Goal: Find specific page/section: Find specific page/section

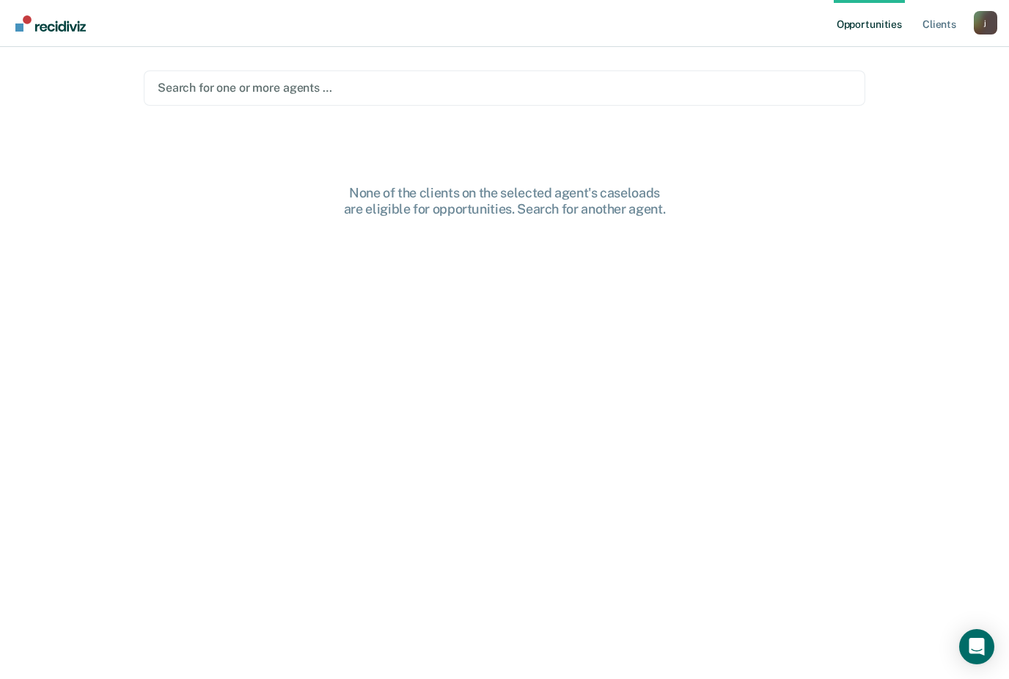
click at [213, 98] on div "Search for one or more agents …" at bounding box center [505, 87] width 722 height 35
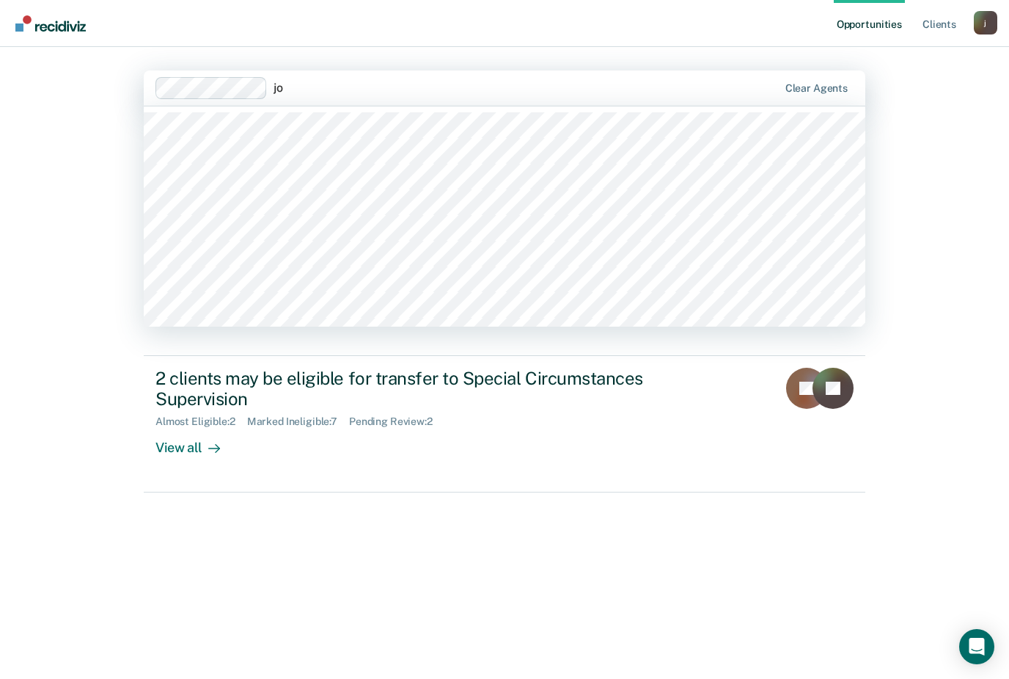
type input "j"
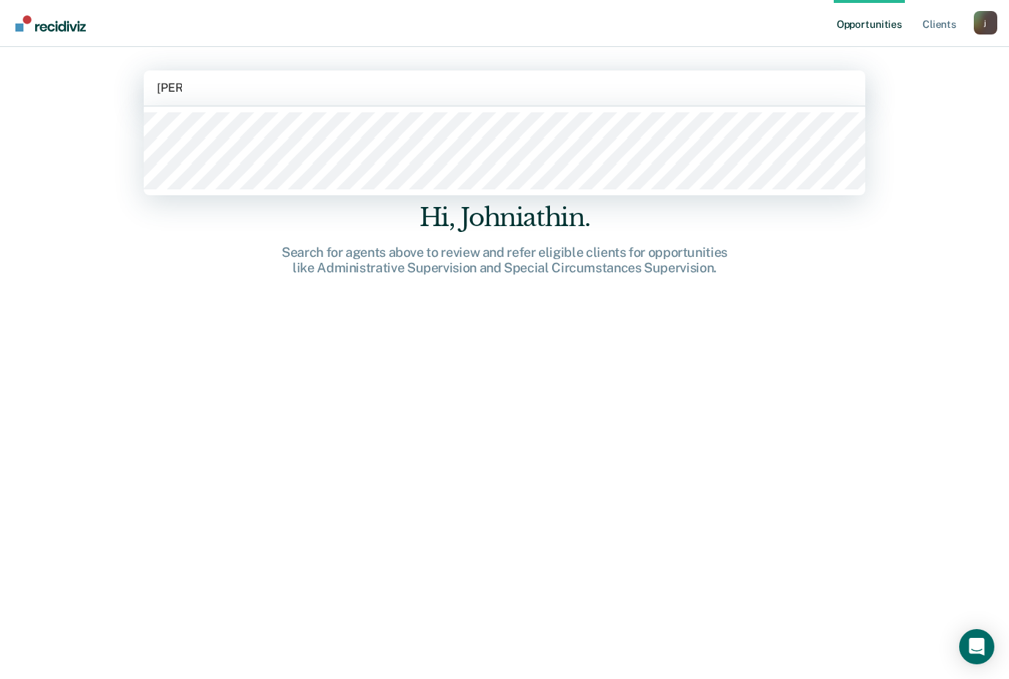
type input "[PERSON_NAME]"
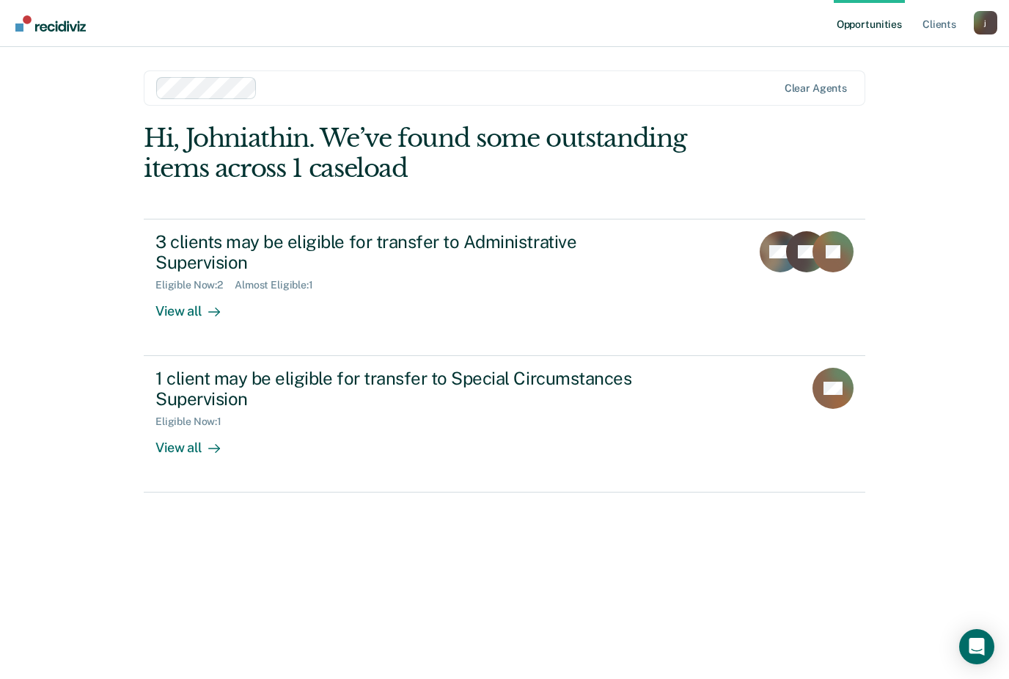
click at [918, 17] on ul "Opportunities Client s" at bounding box center [904, 23] width 140 height 47
click at [930, 25] on link "Client s" at bounding box center [940, 23] width 40 height 47
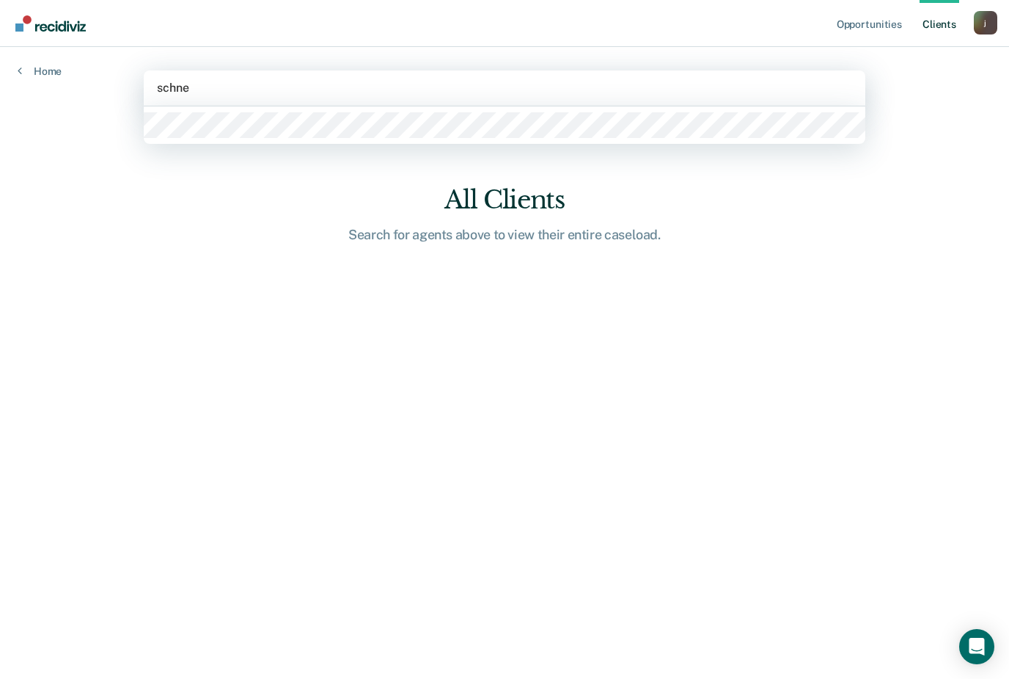
type input "schne"
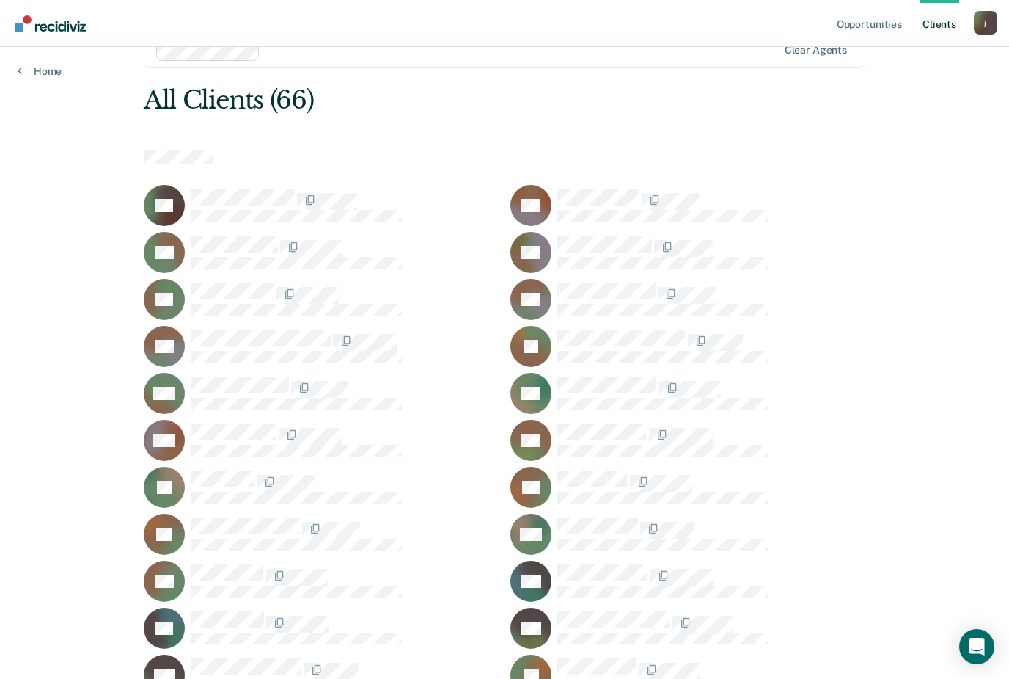
scroll to position [37, 0]
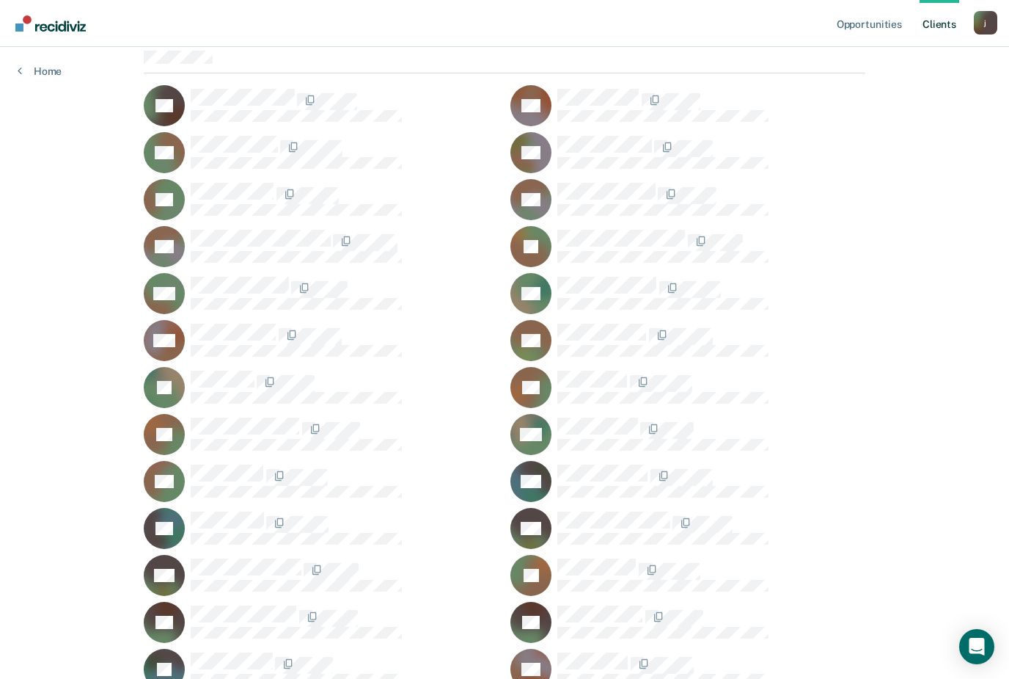
scroll to position [0, 0]
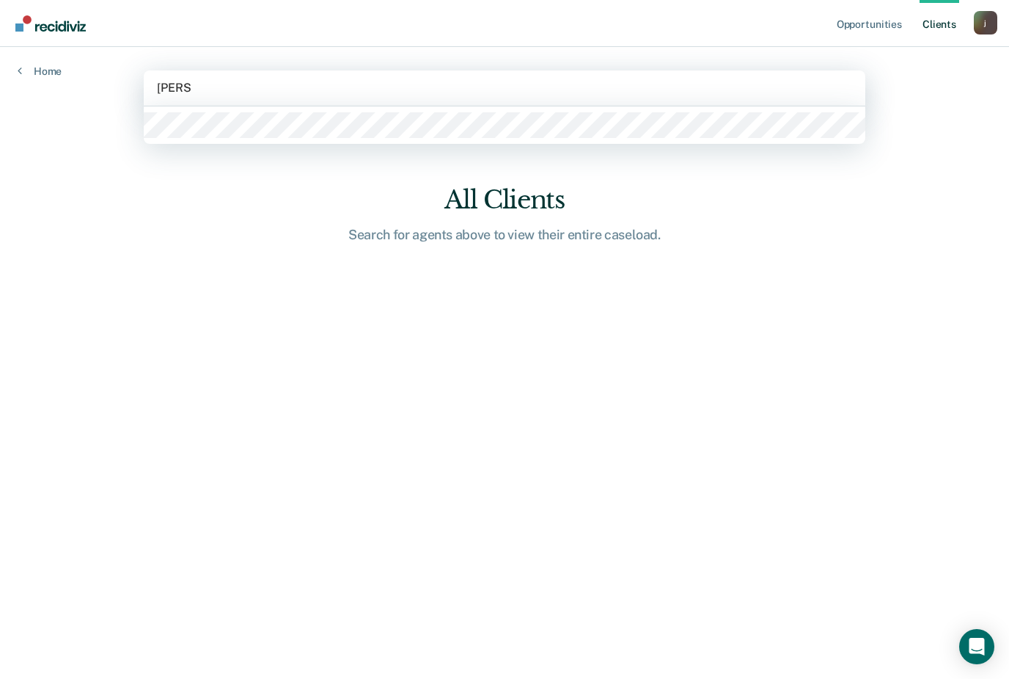
type input "[PERSON_NAME]"
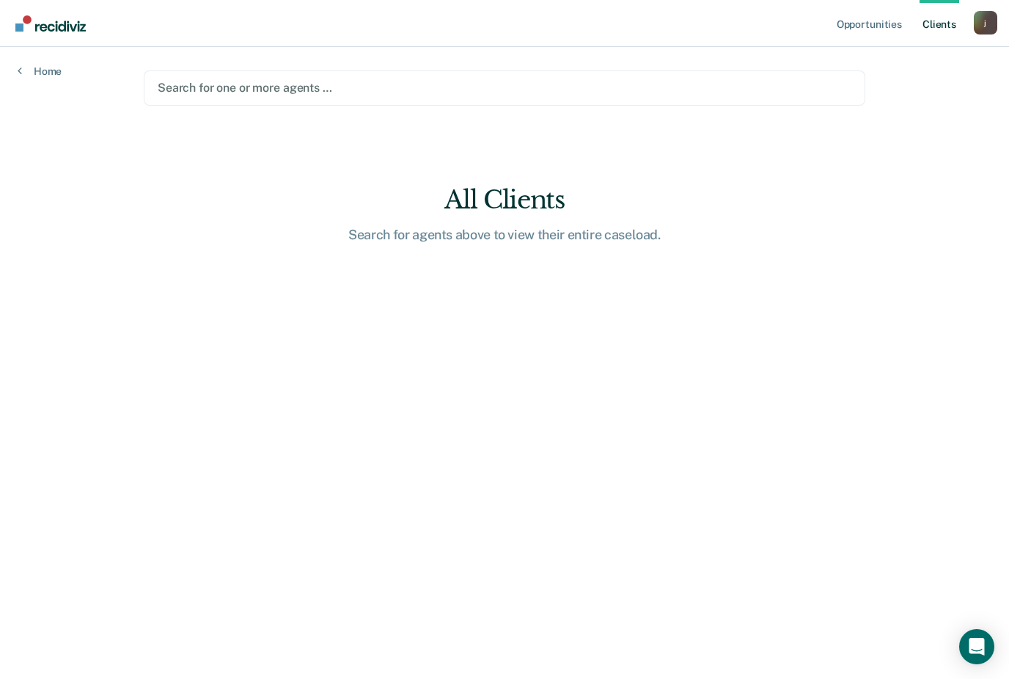
drag, startPoint x: 246, startPoint y: 76, endPoint x: 247, endPoint y: 91, distance: 15.5
click at [247, 91] on div "Search for one or more agents …" at bounding box center [505, 88] width 694 height 14
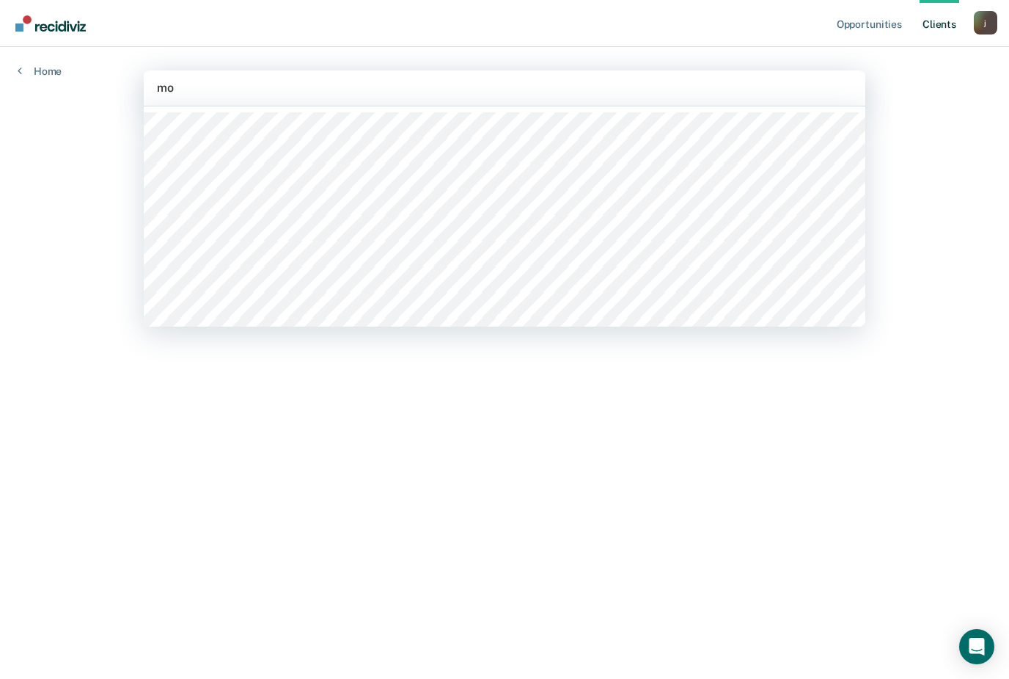
type input "m"
type input "c"
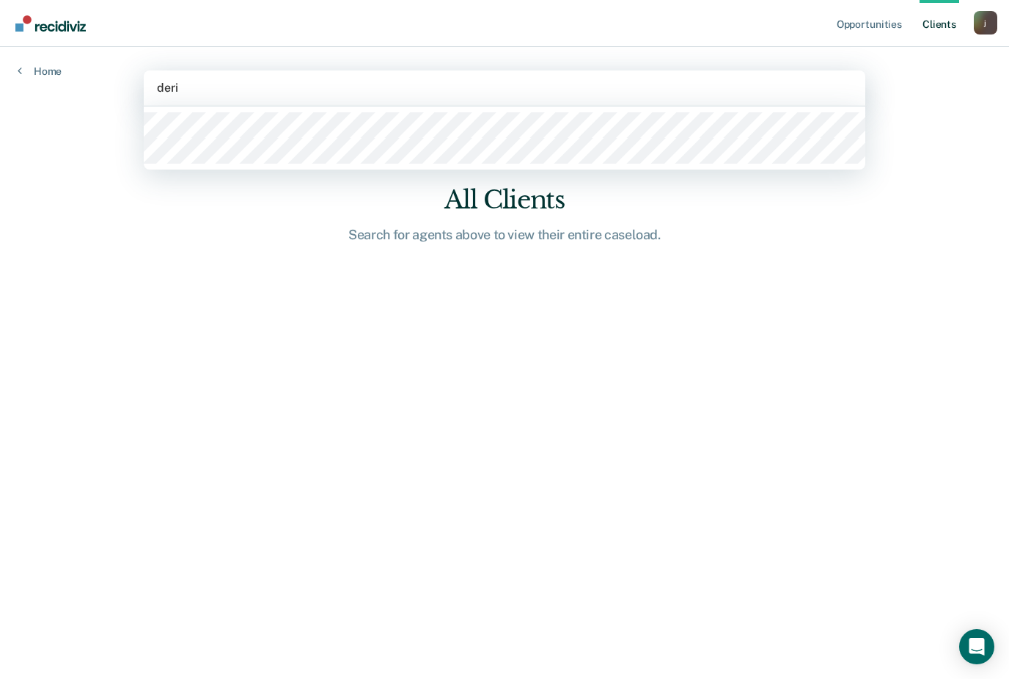
type input "deri"
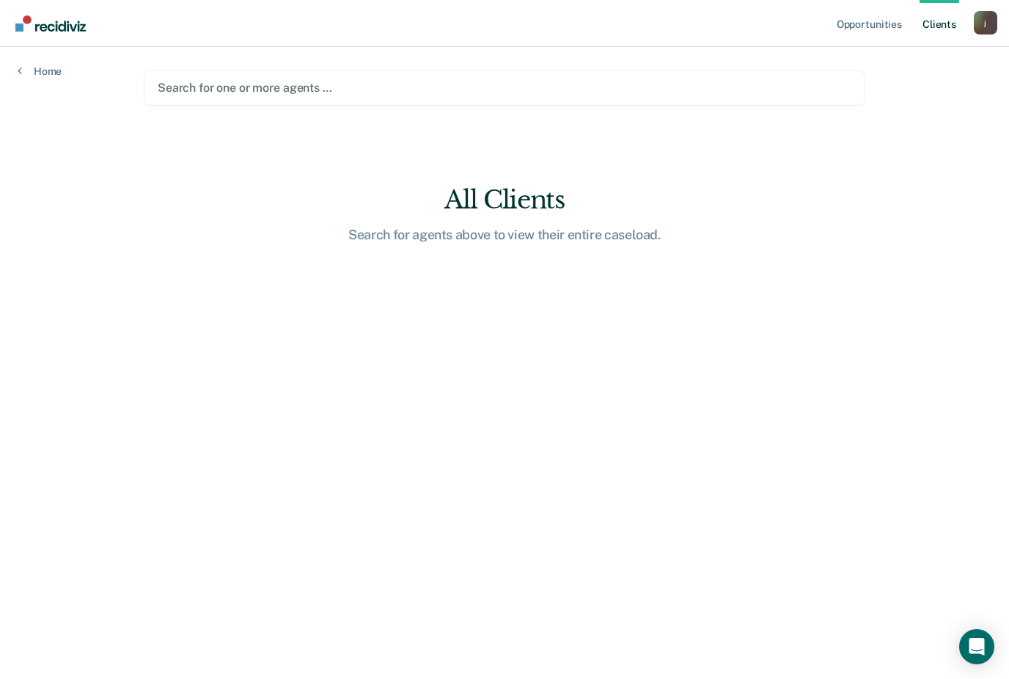
scroll to position [47, 0]
